Goal: Information Seeking & Learning: Learn about a topic

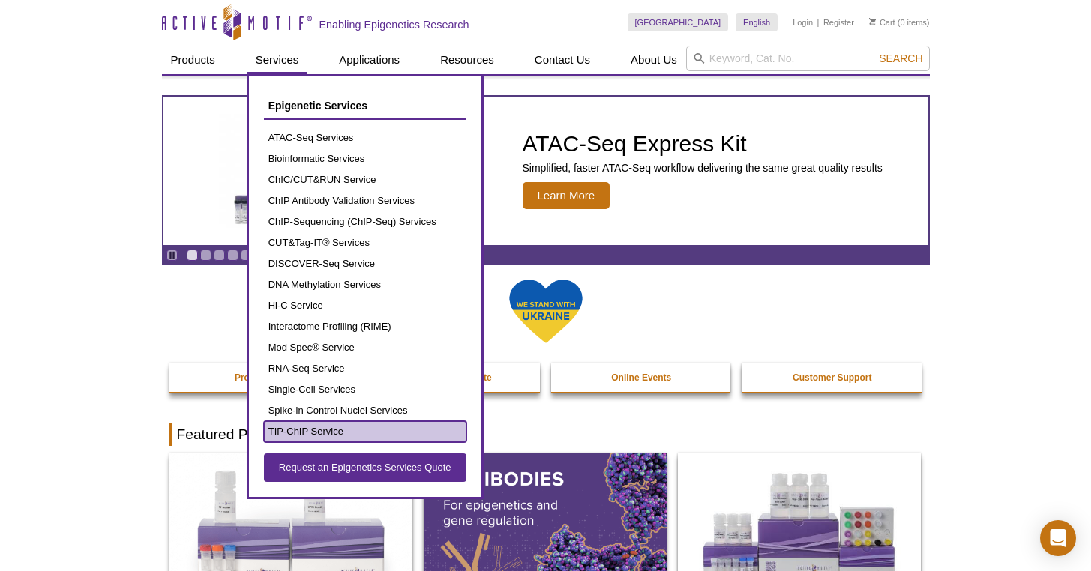
click at [328, 426] on link "TIP-ChIP Service" at bounding box center [365, 431] width 202 height 21
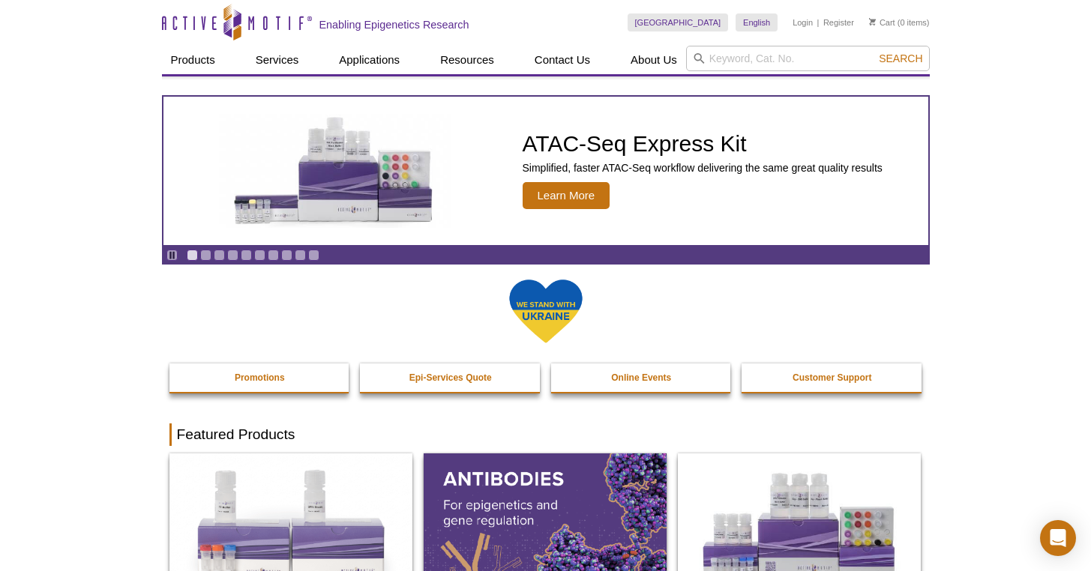
click at [208, 253] on link "Go to slide 2" at bounding box center [205, 255] width 11 height 11
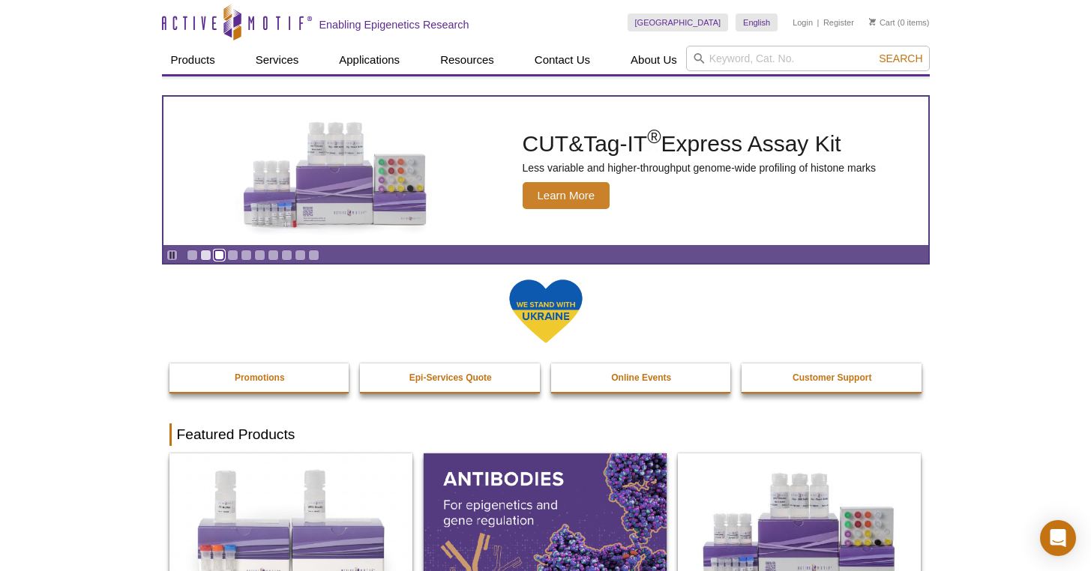
click at [216, 256] on link "Go to slide 3" at bounding box center [219, 255] width 11 height 11
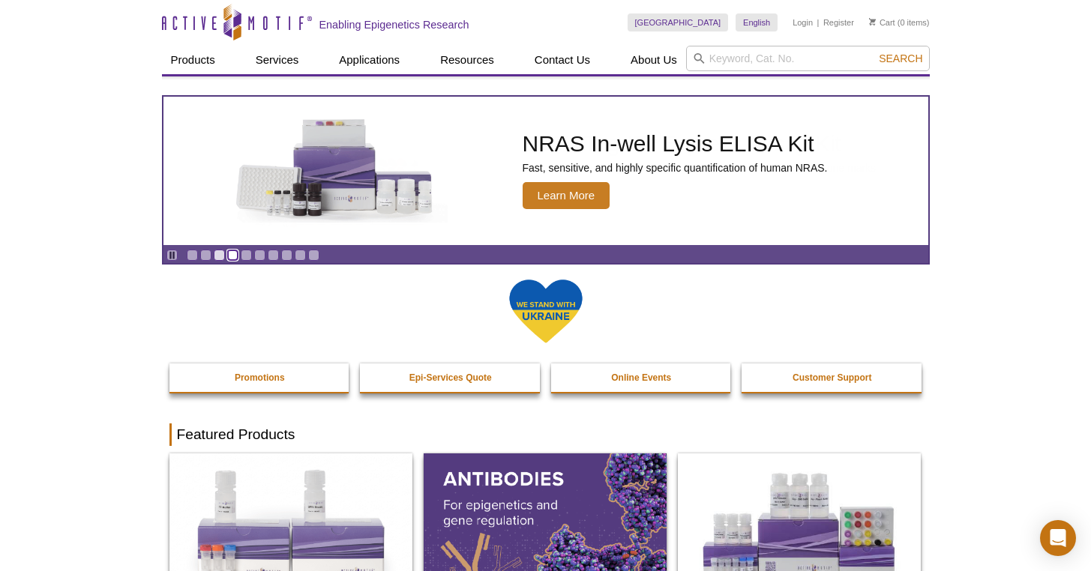
click at [233, 257] on link "Go to slide 4" at bounding box center [232, 255] width 11 height 11
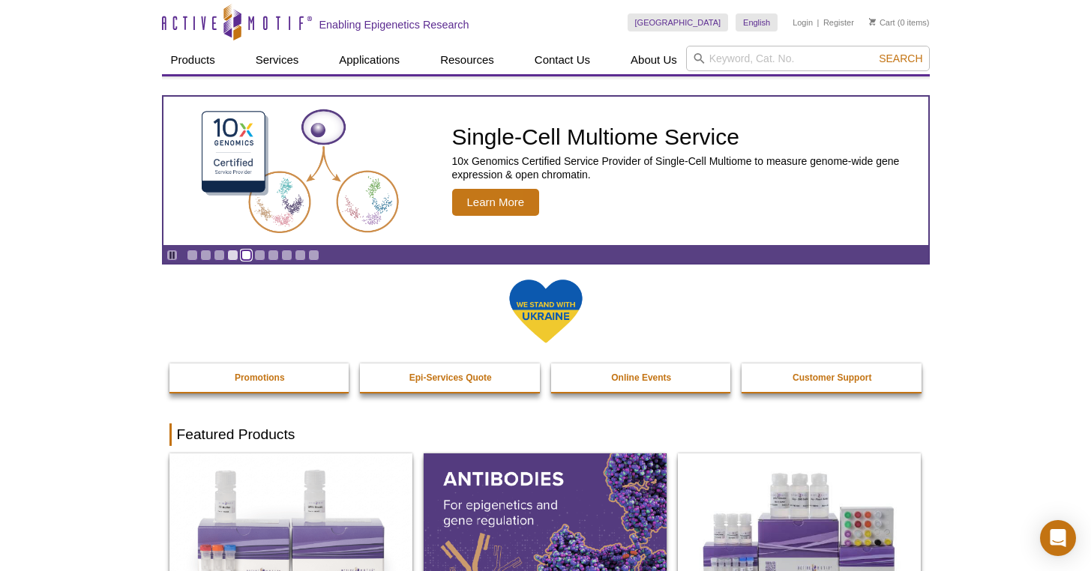
click at [242, 257] on link "Go to slide 5" at bounding box center [246, 255] width 11 height 11
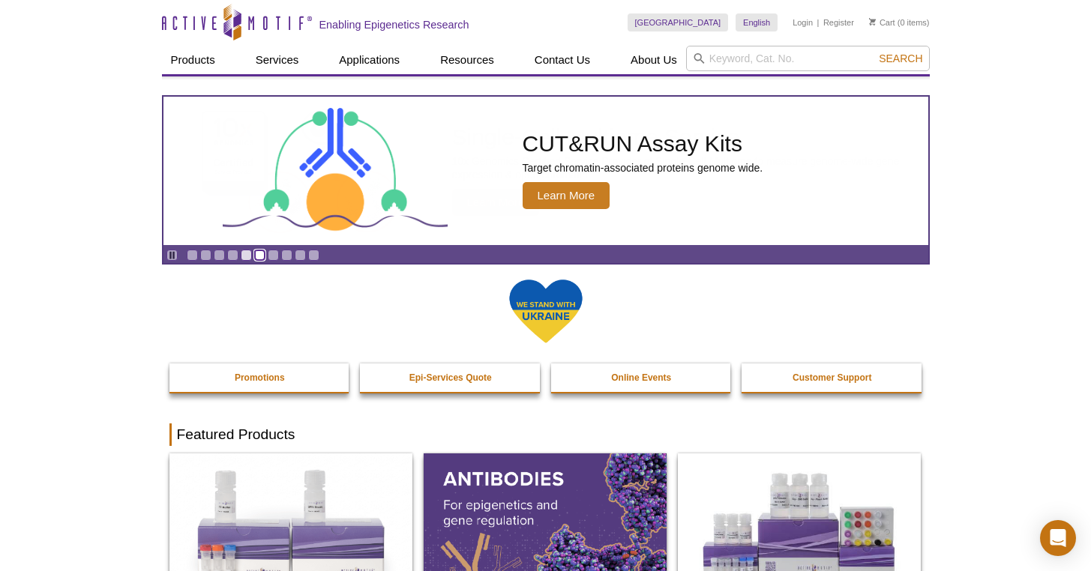
click at [261, 256] on link "Go to slide 6" at bounding box center [259, 255] width 11 height 11
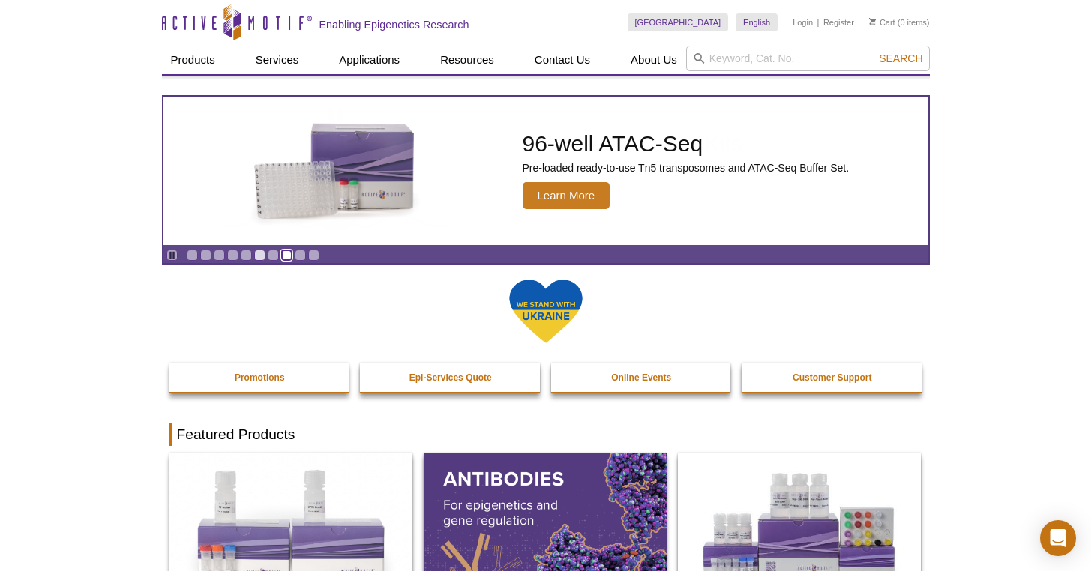
click at [286, 256] on link "Go to slide 8" at bounding box center [286, 255] width 11 height 11
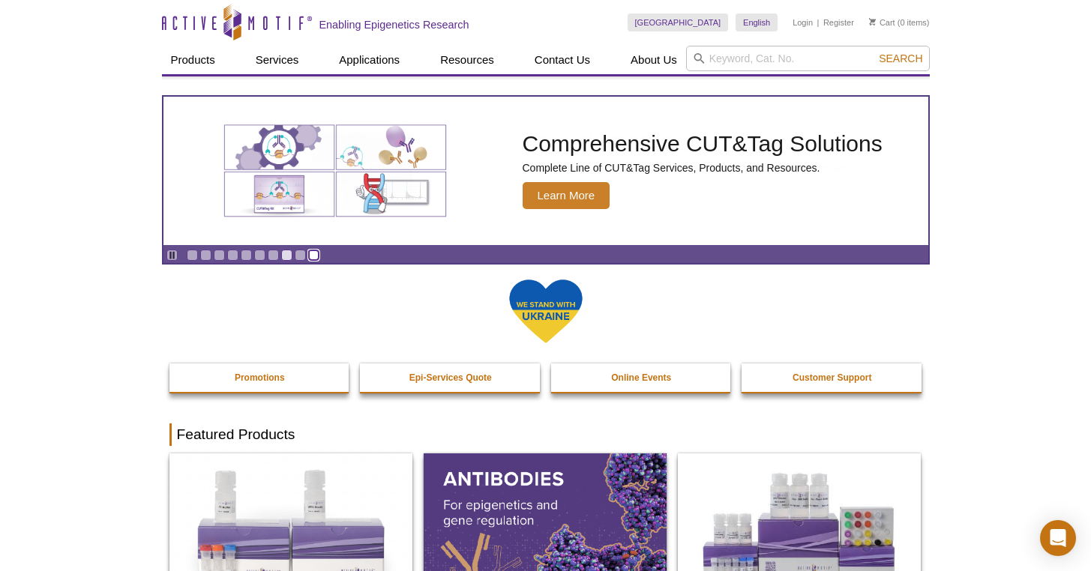
click at [308, 256] on link "Go to slide 10" at bounding box center [313, 255] width 11 height 11
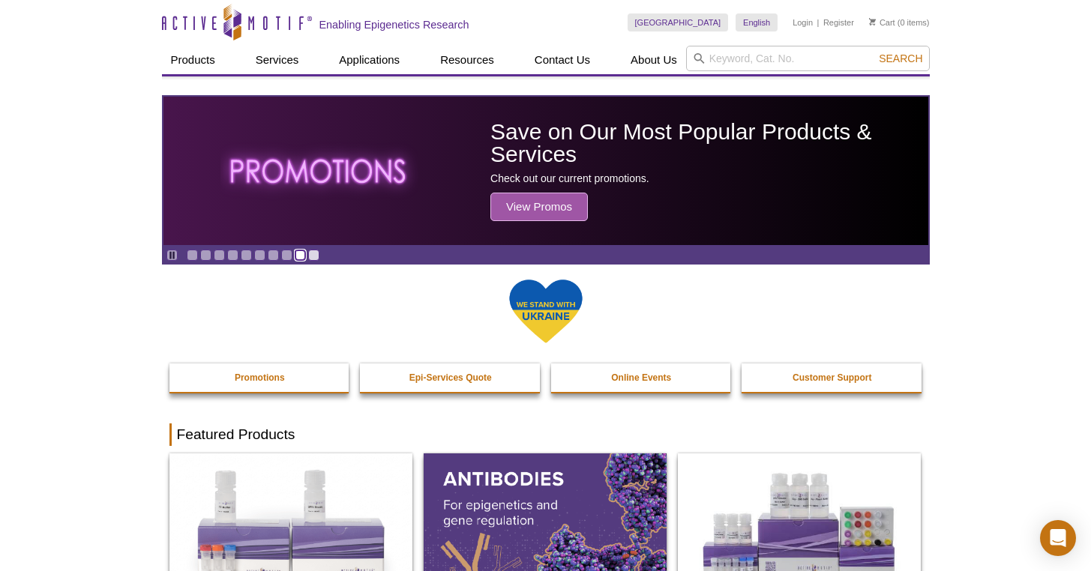
click at [295, 256] on link "Go to slide 9" at bounding box center [300, 255] width 11 height 11
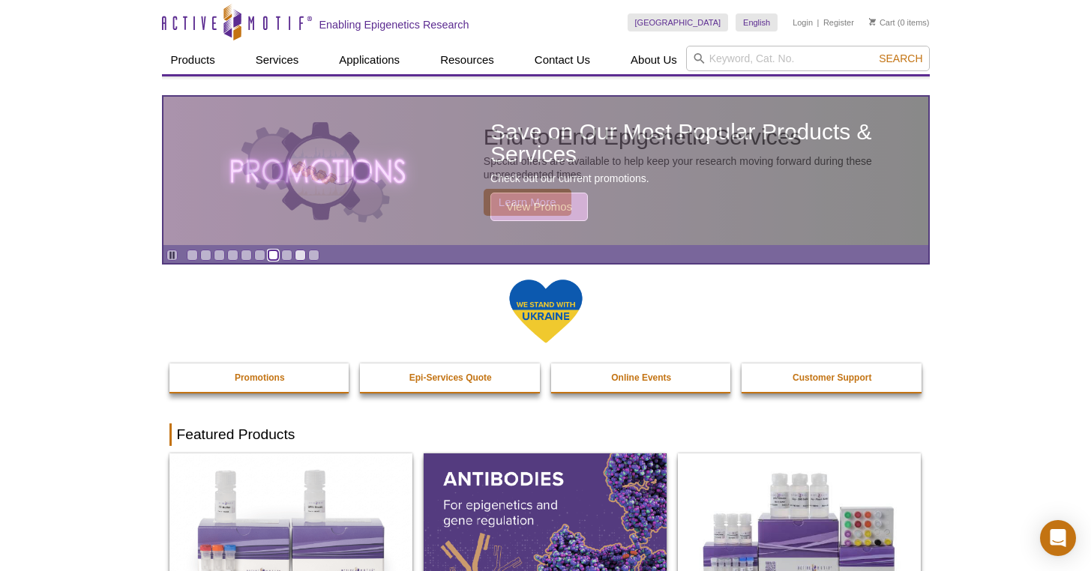
click at [277, 256] on link "Go to slide 7" at bounding box center [273, 255] width 11 height 11
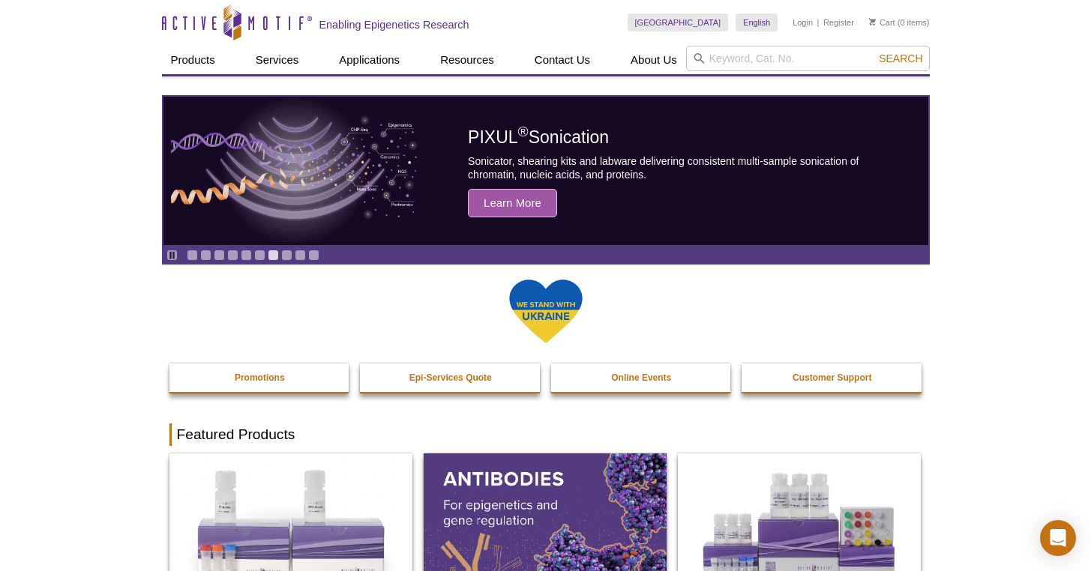
click at [193, 253] on link "Go to slide 1" at bounding box center [192, 255] width 11 height 11
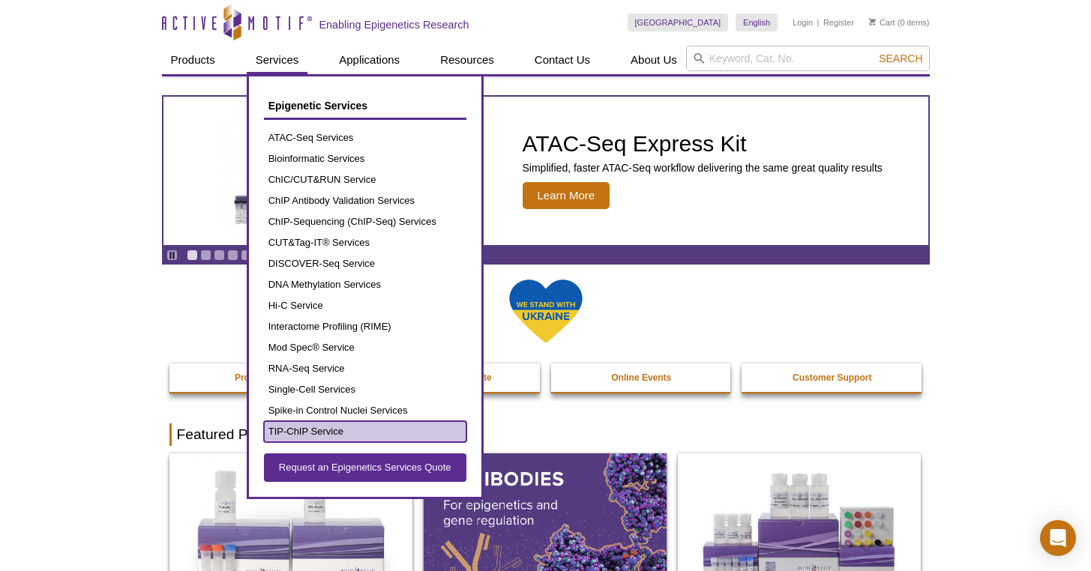
click at [352, 421] on link "TIP-ChIP Service" at bounding box center [365, 431] width 202 height 21
